Goal: Task Accomplishment & Management: Use online tool/utility

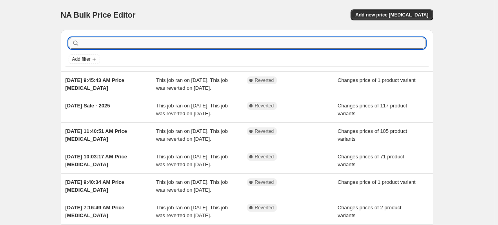
drag, startPoint x: 0, startPoint y: 0, endPoint x: 398, endPoint y: 41, distance: 399.8
click at [398, 41] on input "text" at bounding box center [253, 43] width 344 height 11
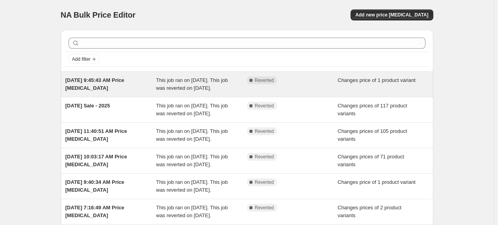
click at [124, 81] on span "[DATE] 9:45:43 AM Price [MEDICAL_DATA]" at bounding box center [94, 84] width 59 height 14
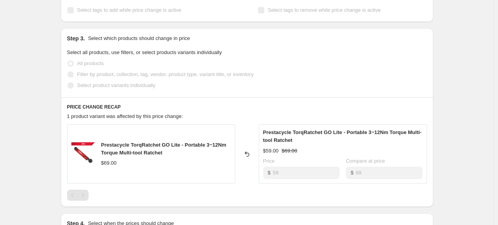
scroll to position [196, 0]
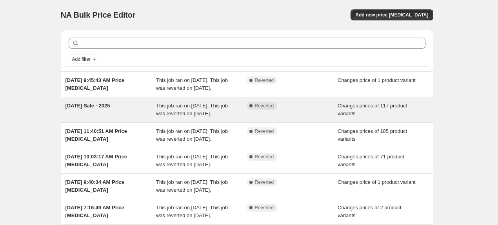
click at [97, 106] on span "[DATE] Sale - 2025" at bounding box center [87, 106] width 45 height 6
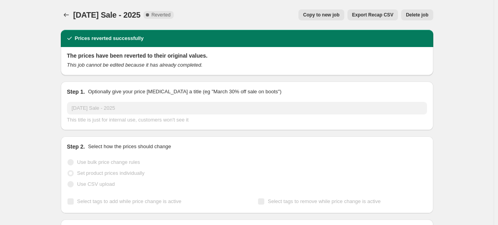
click at [325, 13] on span "Copy to new job" at bounding box center [321, 15] width 36 height 6
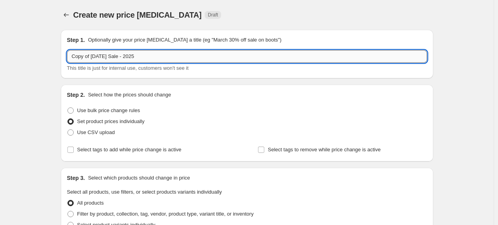
click at [260, 56] on input "Copy of [DATE] Sale - 2025" at bounding box center [247, 56] width 360 height 13
click at [127, 56] on input "Copy of [DATE] Sale - 2025" at bounding box center [247, 56] width 360 height 13
click at [126, 55] on input "Copy of [DATE] [PERSON_NAME] - 2025" at bounding box center [247, 56] width 360 height 13
click at [126, 55] on input "Copy of [DATE] S - 025" at bounding box center [247, 56] width 360 height 13
click at [126, 55] on input "Copy of [DATE]" at bounding box center [247, 56] width 360 height 13
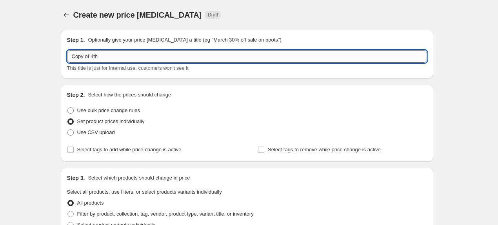
click at [126, 55] on input "Copy of 4th" at bounding box center [247, 56] width 360 height 13
type input "C"
type input "m"
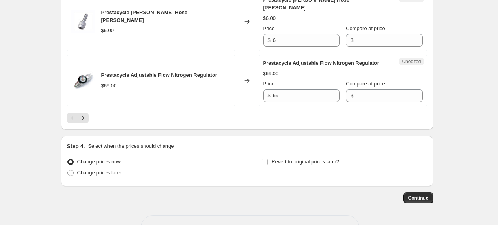
scroll to position [1422, 0]
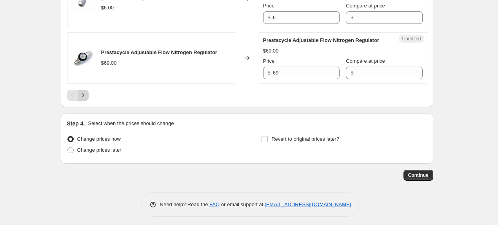
type input "[DATE] Sale"
click at [86, 93] on icon "Next" at bounding box center [83, 95] width 8 height 8
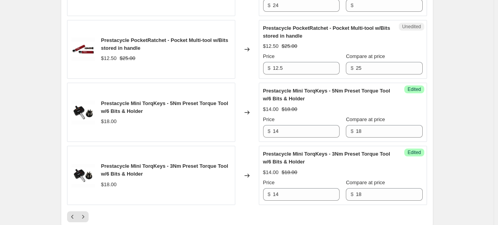
scroll to position [1294, 0]
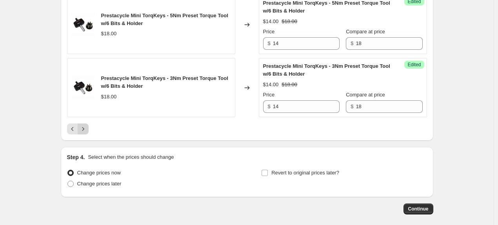
click at [80, 135] on button "Next" at bounding box center [83, 129] width 11 height 11
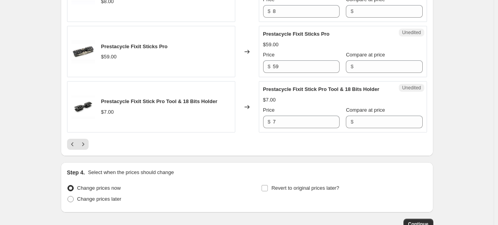
scroll to position [1367, 0]
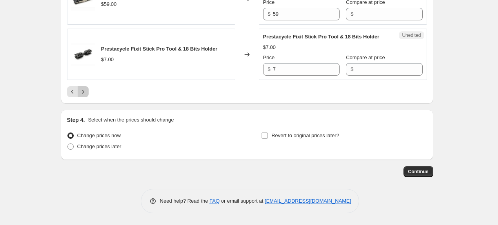
click at [85, 92] on icon "Next" at bounding box center [83, 92] width 8 height 8
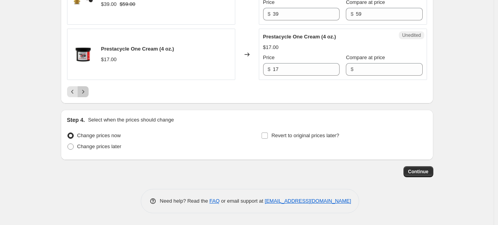
click at [86, 96] on icon "Next" at bounding box center [83, 92] width 8 height 8
click at [83, 95] on icon "Next" at bounding box center [83, 92] width 8 height 8
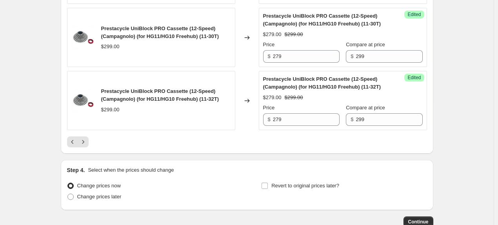
scroll to position [1406, 0]
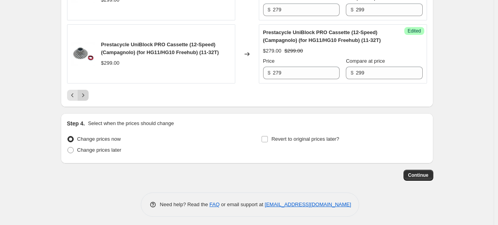
click at [84, 93] on icon "Next" at bounding box center [83, 95] width 8 height 8
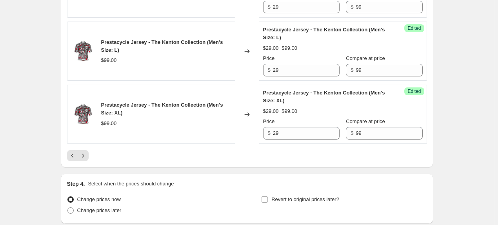
scroll to position [1438, 0]
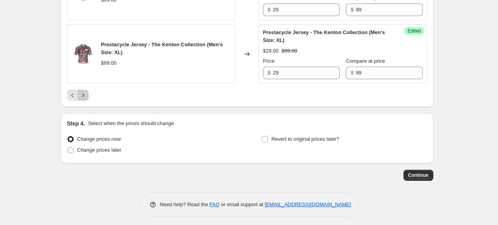
click at [87, 93] on icon "Next" at bounding box center [83, 95] width 8 height 8
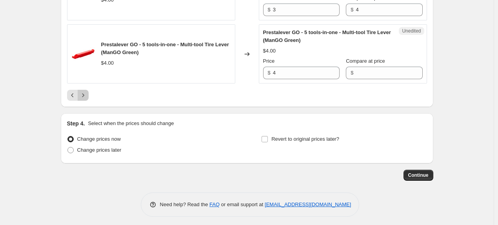
click at [80, 93] on button "Next" at bounding box center [83, 95] width 11 height 11
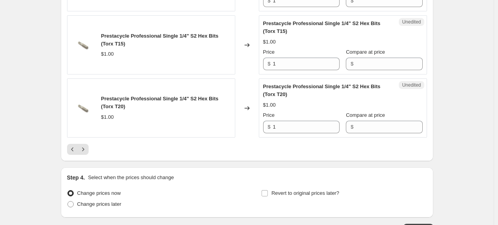
scroll to position [1383, 0]
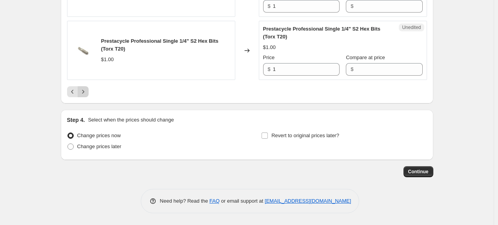
click at [86, 94] on icon "Next" at bounding box center [83, 92] width 8 height 8
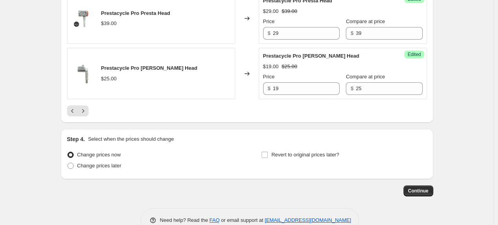
scroll to position [1398, 0]
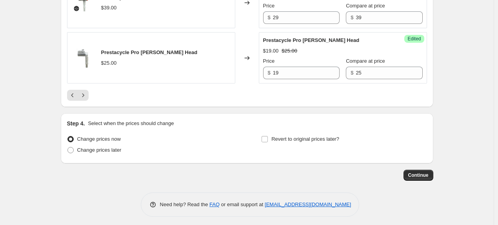
click at [89, 92] on button "Next" at bounding box center [83, 95] width 11 height 11
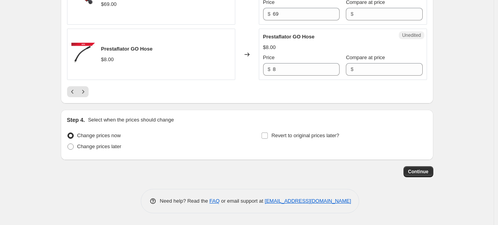
scroll to position [1320, 0]
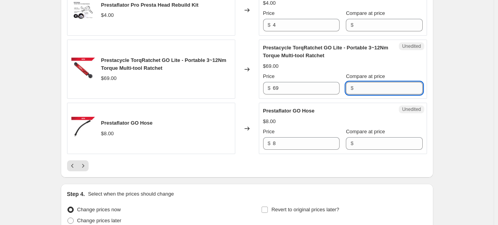
click at [369, 95] on input "Compare at price" at bounding box center [389, 88] width 67 height 13
type input "69"
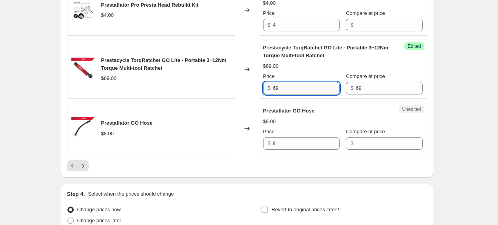
click at [304, 95] on input "69" at bounding box center [306, 88] width 67 height 13
type input "6"
type input "59"
click at [227, 148] on div "Prestaflator GO Hose $8.00" at bounding box center [151, 128] width 168 height 51
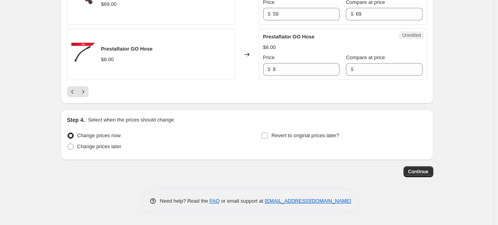
scroll to position [1406, 0]
click at [87, 95] on icon "Next" at bounding box center [83, 92] width 8 height 8
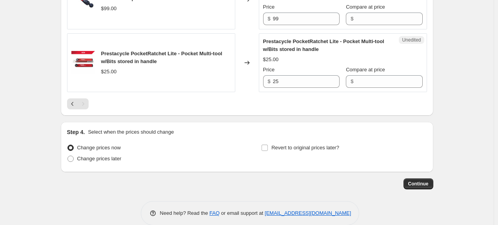
scroll to position [494, 0]
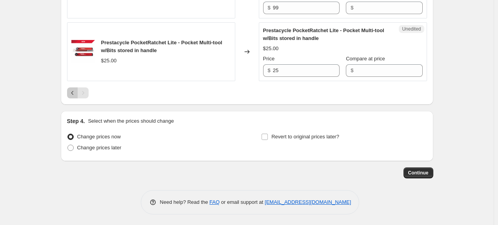
click at [71, 96] on button "Previous" at bounding box center [72, 92] width 11 height 11
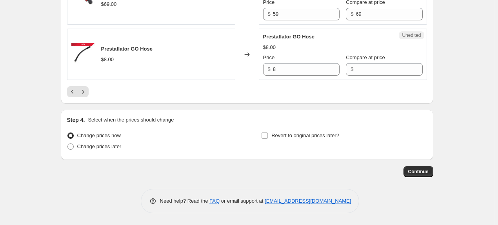
scroll to position [1406, 0]
click at [73, 91] on icon "Previous" at bounding box center [73, 92] width 8 height 8
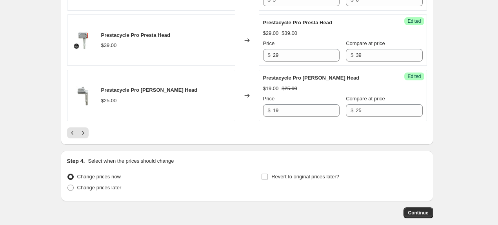
scroll to position [1398, 0]
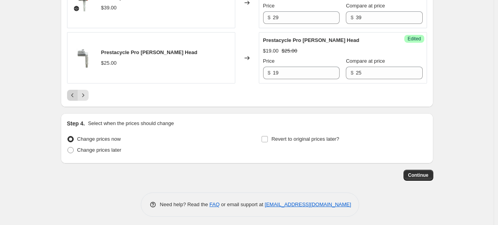
click at [76, 94] on icon "Previous" at bounding box center [73, 95] width 8 height 8
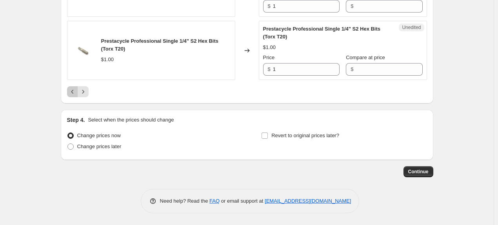
click at [74, 89] on icon "Previous" at bounding box center [73, 92] width 8 height 8
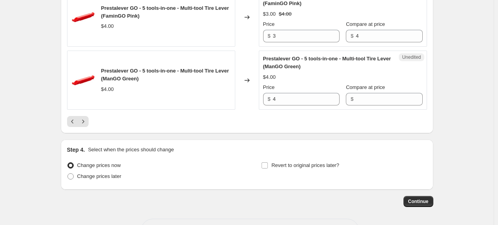
scroll to position [1422, 0]
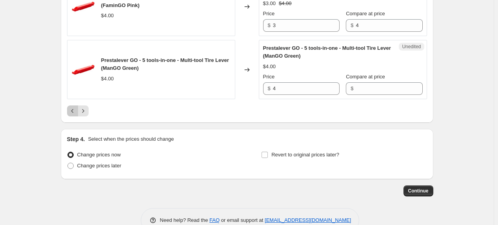
click at [71, 107] on icon "Previous" at bounding box center [73, 111] width 8 height 8
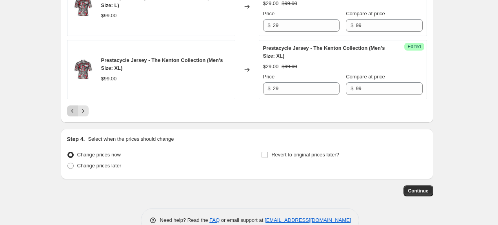
click at [71, 107] on icon "Previous" at bounding box center [73, 111] width 8 height 8
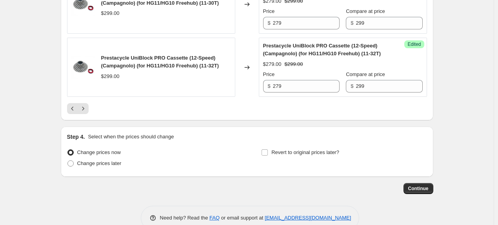
scroll to position [1406, 0]
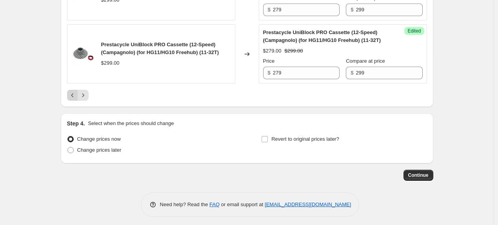
click at [75, 94] on icon "Previous" at bounding box center [73, 95] width 8 height 8
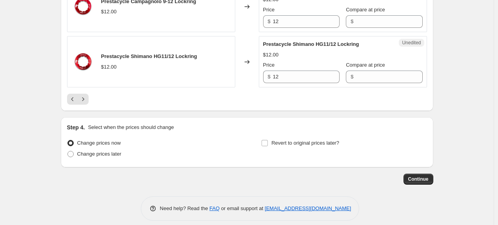
scroll to position [1383, 0]
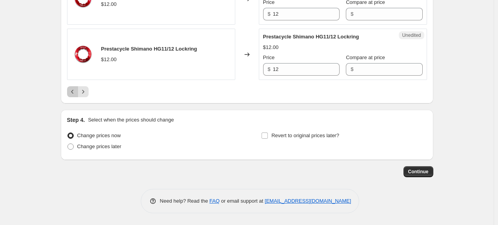
click at [75, 92] on icon "Previous" at bounding box center [73, 92] width 8 height 8
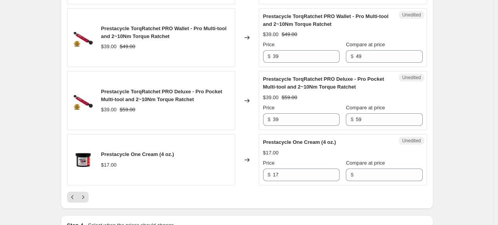
scroll to position [1375, 0]
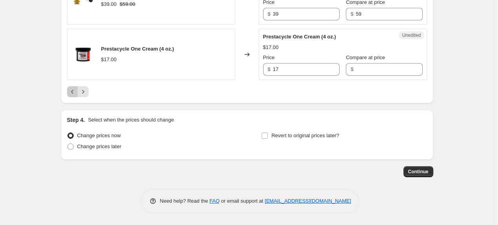
click at [75, 96] on icon "Previous" at bounding box center [73, 92] width 8 height 8
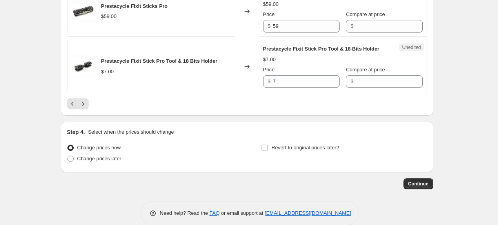
scroll to position [1367, 0]
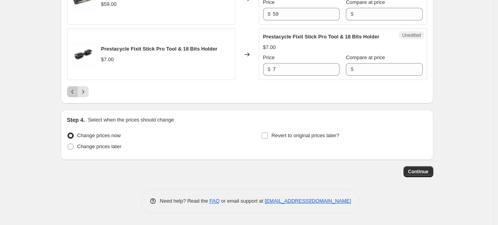
click at [72, 94] on icon "Previous" at bounding box center [73, 92] width 8 height 8
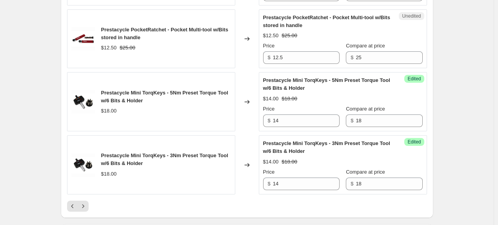
scroll to position [1195, 0]
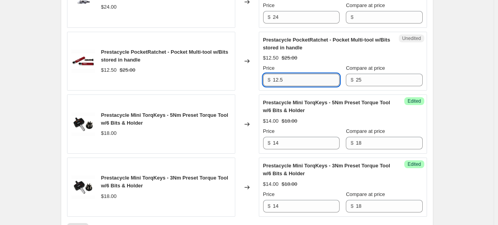
click at [328, 86] on input "12.5" at bounding box center [306, 80] width 67 height 13
type input "1"
type input "9.99"
click at [319, 73] on div "Prestacycle PocketRatchet - Pocket Multi-tool w/Bits stored in handle $12.50 $2…" at bounding box center [343, 61] width 160 height 51
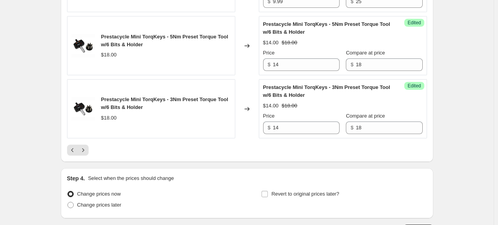
scroll to position [1351, 0]
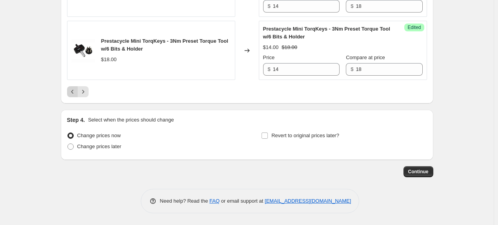
click at [71, 91] on icon "Previous" at bounding box center [73, 92] width 8 height 8
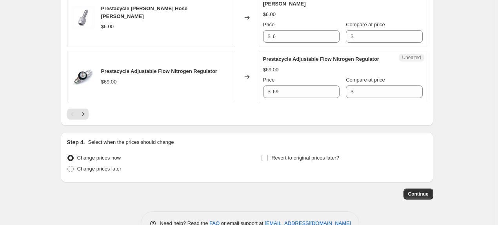
scroll to position [1383, 0]
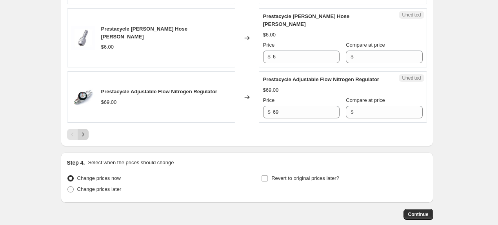
click at [87, 134] on icon "Next" at bounding box center [83, 135] width 8 height 8
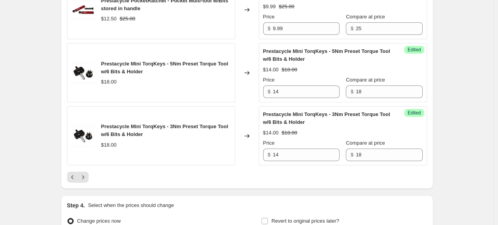
scroll to position [1351, 0]
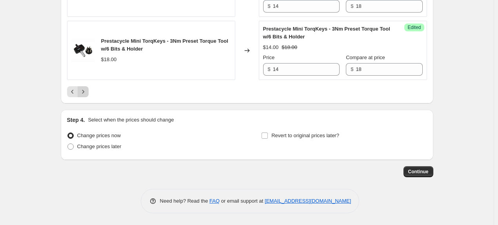
click at [86, 91] on icon "Next" at bounding box center [83, 92] width 8 height 8
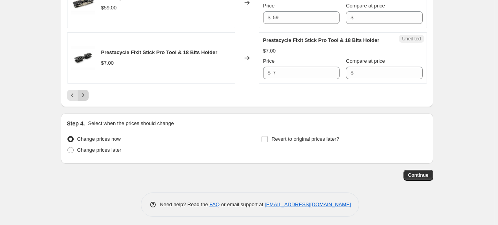
click at [86, 101] on button "Next" at bounding box center [83, 95] width 11 height 11
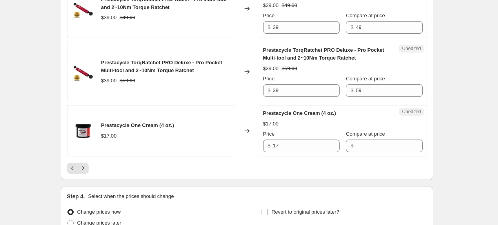
scroll to position [1312, 0]
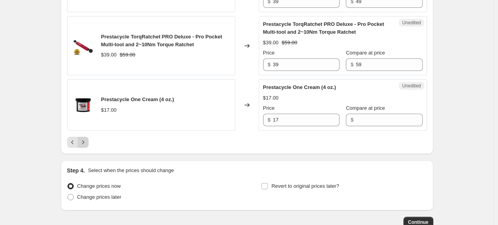
click at [86, 146] on icon "Next" at bounding box center [83, 142] width 8 height 8
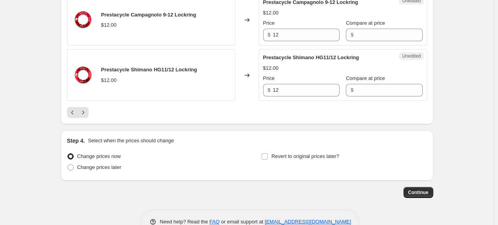
scroll to position [1383, 0]
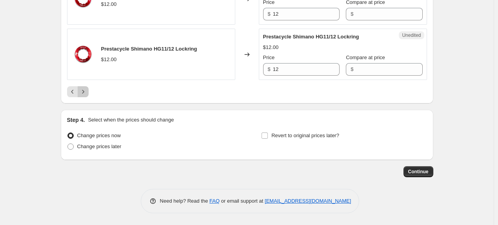
click at [87, 92] on icon "Next" at bounding box center [83, 92] width 8 height 8
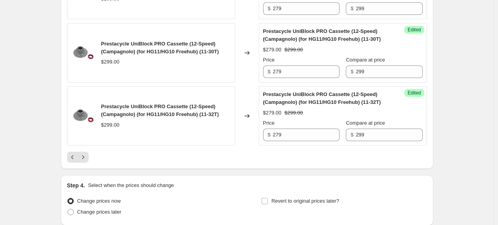
scroll to position [1406, 0]
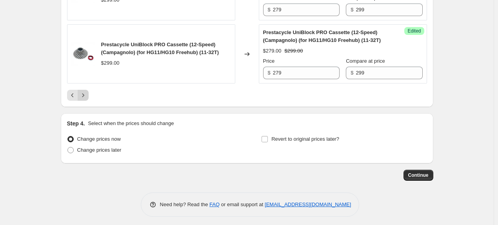
click at [85, 91] on icon "Next" at bounding box center [83, 95] width 8 height 8
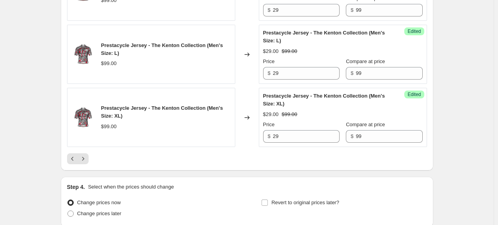
scroll to position [1438, 0]
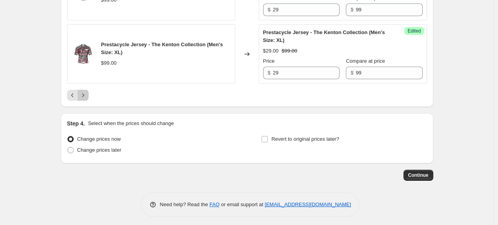
click at [89, 91] on button "Next" at bounding box center [83, 95] width 11 height 11
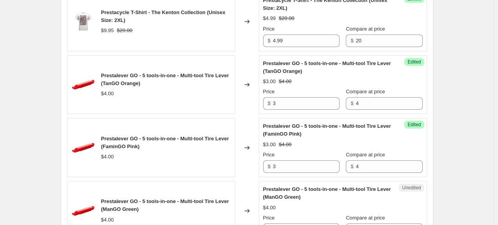
scroll to position [1398, 0]
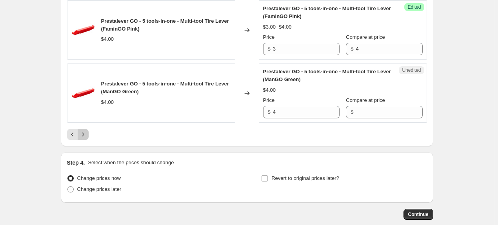
click at [87, 131] on icon "Next" at bounding box center [83, 135] width 8 height 8
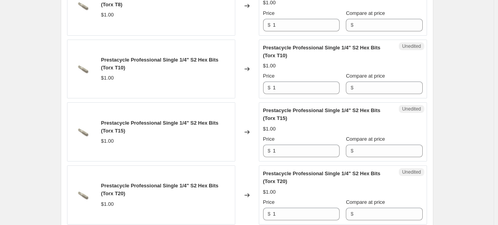
scroll to position [1383, 0]
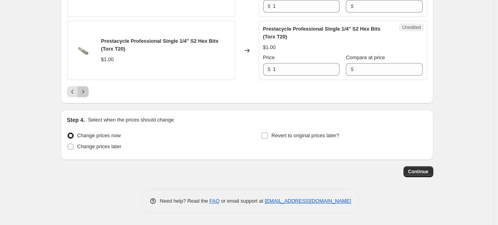
click at [87, 93] on icon "Next" at bounding box center [83, 92] width 8 height 8
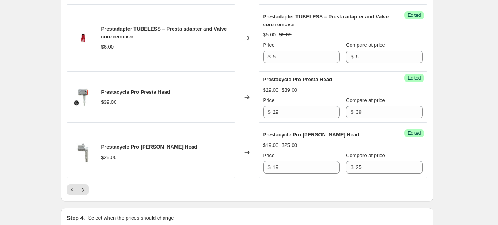
scroll to position [1304, 0]
click at [85, 190] on icon "Next" at bounding box center [83, 189] width 8 height 8
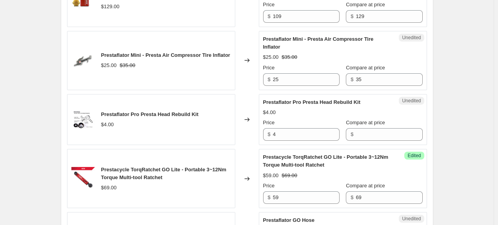
scroll to position [1210, 0]
click at [323, 86] on input "25" at bounding box center [306, 80] width 67 height 13
type input "2"
type input "19.00"
click at [401, 65] on div "Prestaflator Mini - Presta Air Compressor Tire Inflator $25.00 $35.00 Price $ 1…" at bounding box center [343, 61] width 160 height 51
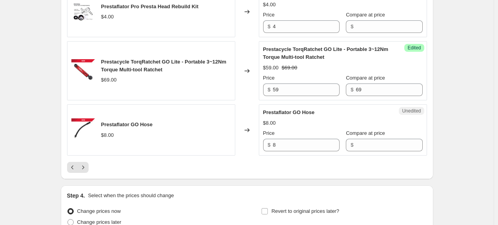
scroll to position [1406, 0]
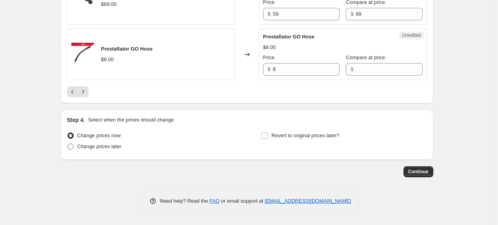
click at [105, 149] on span "Change prices later" at bounding box center [99, 147] width 44 height 6
click at [68, 144] on input "Change prices later" at bounding box center [67, 144] width 0 height 0
radio input "true"
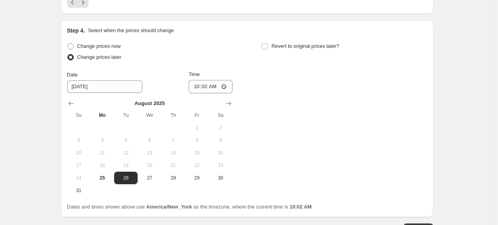
scroll to position [1485, 0]
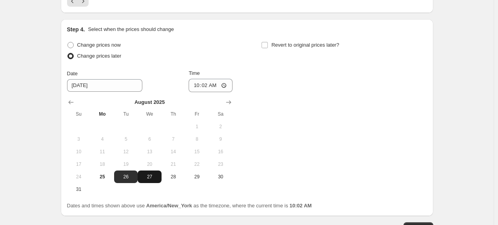
click at [154, 180] on span "27" at bounding box center [149, 177] width 17 height 6
type input "[DATE]"
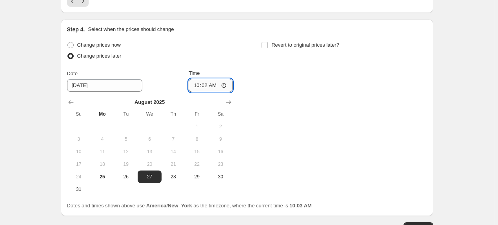
click at [215, 92] on input "10:02" at bounding box center [211, 85] width 44 height 13
click at [204, 92] on input "10:02" at bounding box center [211, 85] width 44 height 13
click at [212, 92] on input "10:02" at bounding box center [211, 85] width 44 height 13
click at [210, 92] on input "10:02" at bounding box center [211, 85] width 44 height 13
click at [198, 92] on input "10:02" at bounding box center [211, 85] width 44 height 13
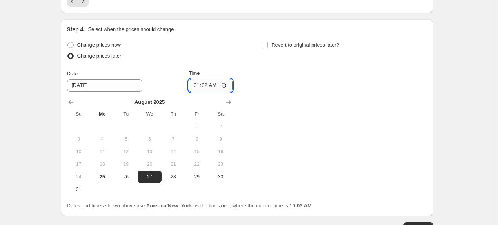
type input "01:00"
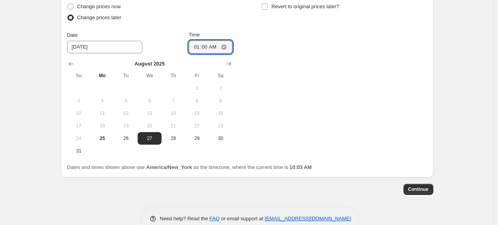
scroll to position [1524, 0]
click at [277, 106] on div "Change prices now Change prices later Date [DATE] Time 01:00 [DATE] Su Mo Tu We…" at bounding box center [247, 78] width 360 height 156
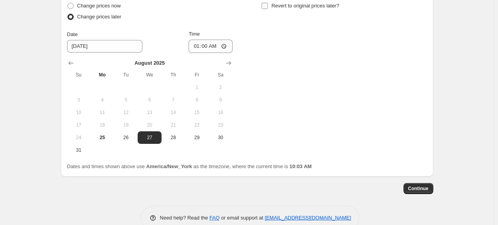
click at [268, 9] on span at bounding box center [264, 5] width 7 height 7
click at [268, 9] on input "Revert to original prices later?" at bounding box center [265, 6] width 6 height 6
checkbox input "true"
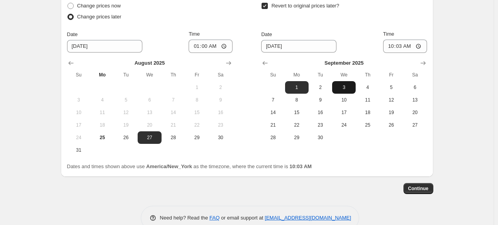
click at [348, 94] on button "3" at bounding box center [344, 87] width 24 height 13
click at [368, 91] on span "4" at bounding box center [367, 87] width 17 height 6
type input "[DATE]"
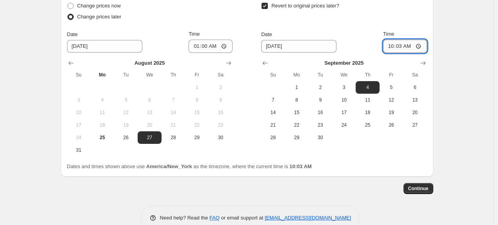
click at [392, 53] on input "10:03" at bounding box center [405, 46] width 44 height 13
click at [420, 53] on input "10:03" at bounding box center [405, 46] width 44 height 13
type input "03:00"
click at [431, 194] on button "Continue" at bounding box center [419, 188] width 30 height 11
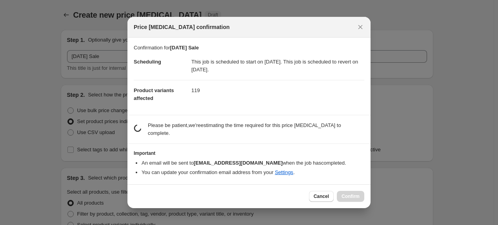
scroll to position [0, 0]
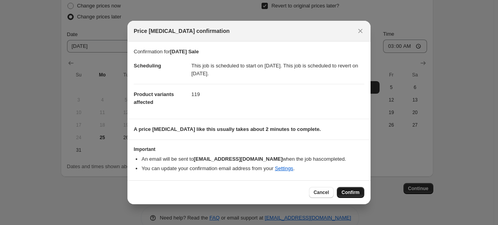
click at [348, 192] on span "Confirm" at bounding box center [351, 192] width 18 height 6
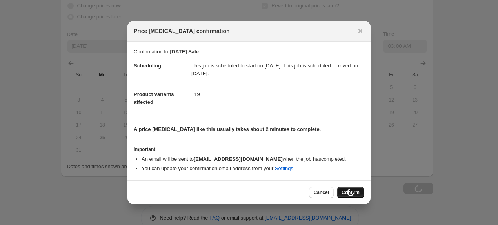
type input "[DATE] Sale"
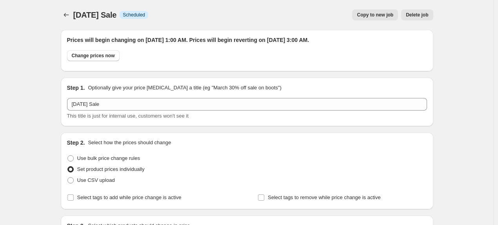
scroll to position [1524, 0]
